Goal: Task Accomplishment & Management: Complete application form

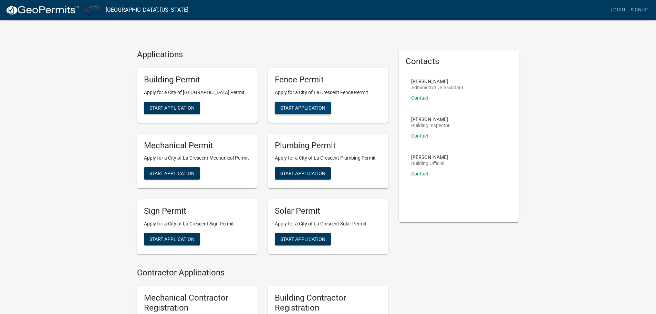
click at [297, 107] on span "Start Application" at bounding box center [302, 108] width 45 height 6
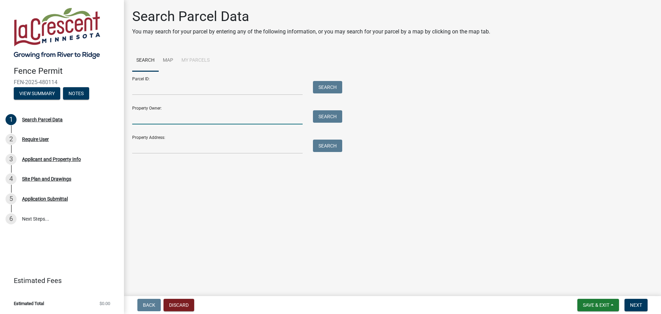
click at [153, 115] on input "Property Owner:" at bounding box center [217, 117] width 170 height 14
click at [147, 119] on input "Property Owner:" at bounding box center [217, 117] width 170 height 14
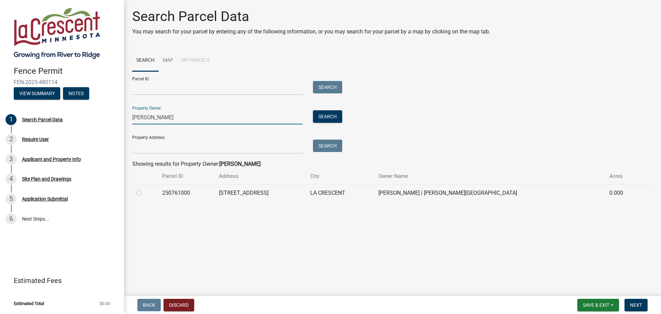
type input "[PERSON_NAME]"
click at [145, 189] on label at bounding box center [145, 189] width 0 height 0
click at [145, 191] on input "radio" at bounding box center [147, 191] width 4 height 4
radio input "true"
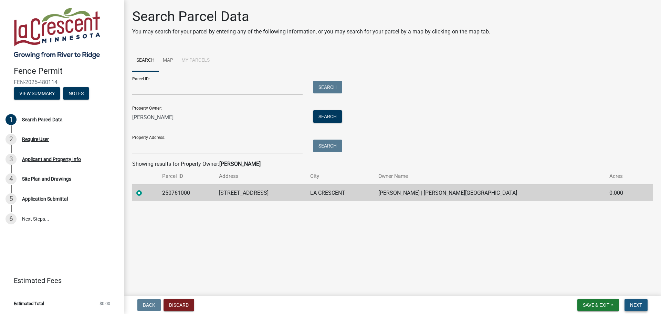
click at [640, 307] on span "Next" at bounding box center [636, 305] width 12 height 6
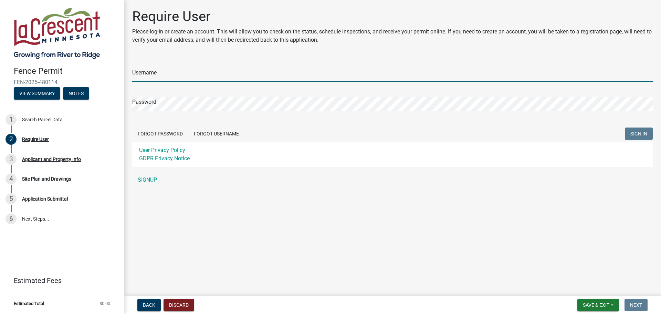
type input "ddevaney"
